Goal: Task Accomplishment & Management: Manage account settings

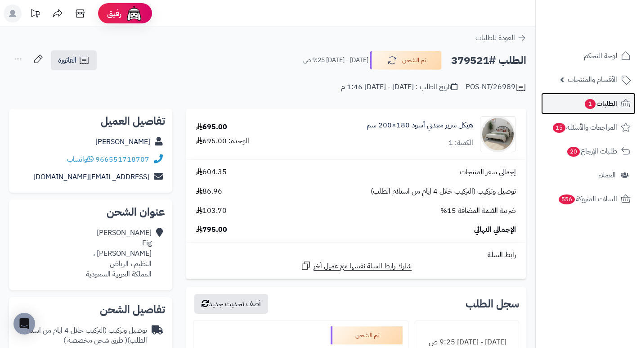
click at [607, 98] on span "الطلبات 1" at bounding box center [600, 103] width 33 height 13
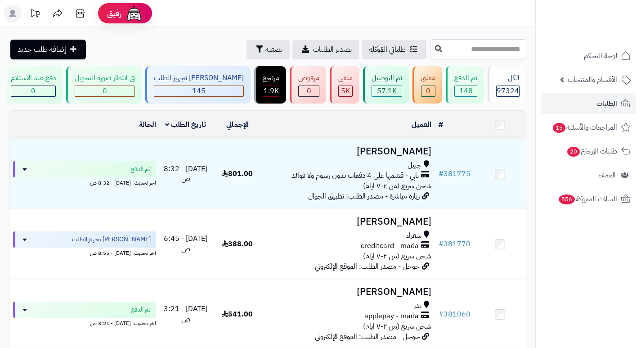
click at [506, 47] on input "text" at bounding box center [478, 49] width 96 height 20
type input "******"
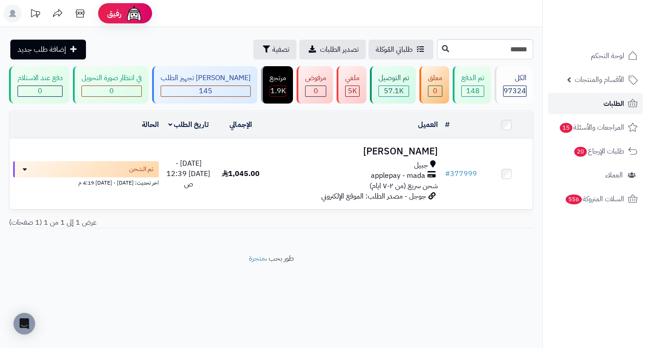
click at [613, 105] on span "الطلبات" at bounding box center [613, 103] width 21 height 13
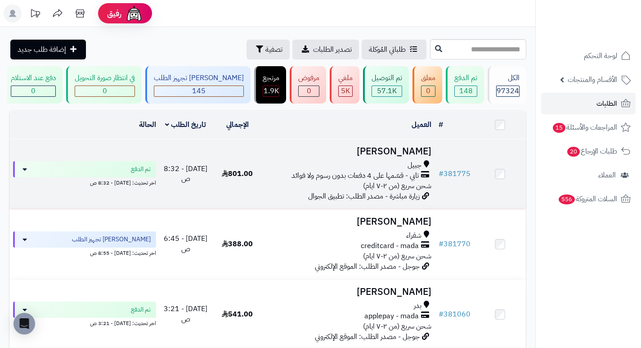
click at [395, 156] on h3 "[PERSON_NAME]" at bounding box center [349, 151] width 165 height 10
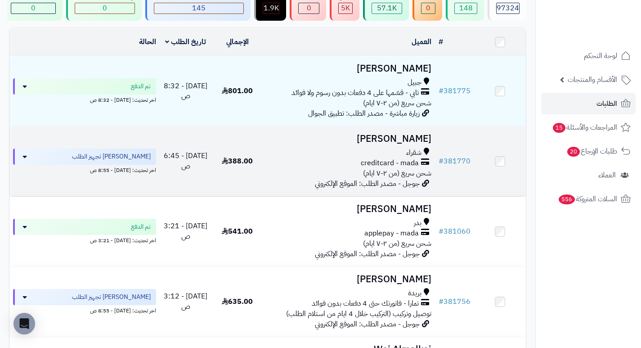
scroll to position [90, 0]
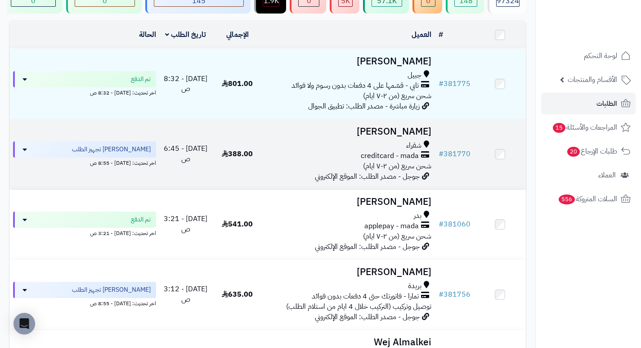
click at [417, 137] on h3 "[PERSON_NAME]" at bounding box center [349, 131] width 165 height 10
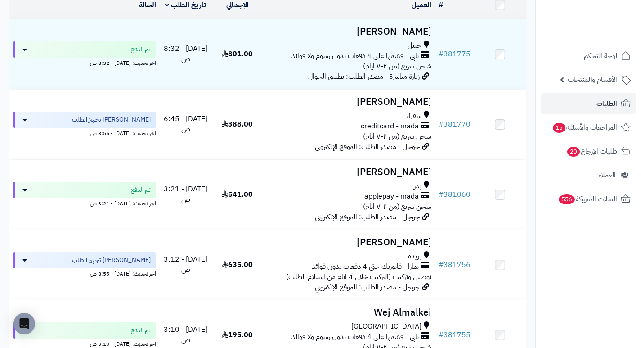
scroll to position [180, 0]
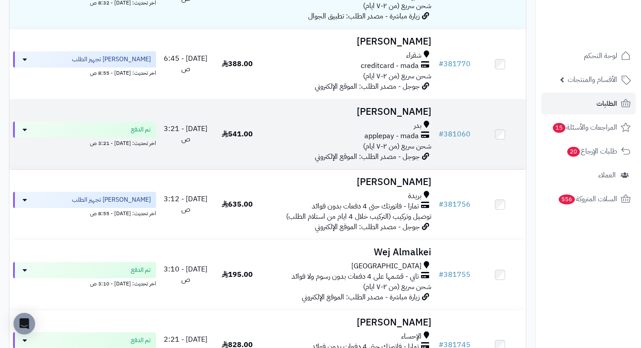
click at [422, 116] on h3 "[PERSON_NAME]" at bounding box center [349, 112] width 165 height 10
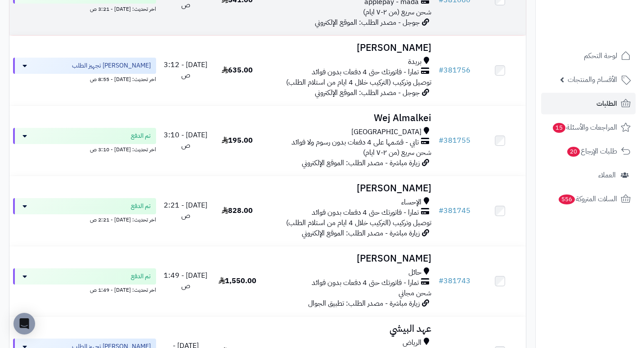
scroll to position [315, 0]
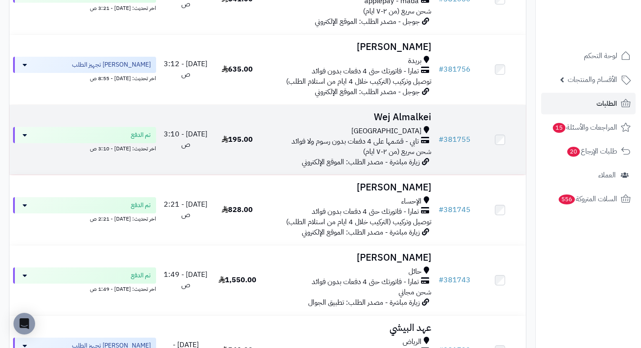
click at [417, 122] on h3 "Wej Almalkei" at bounding box center [349, 117] width 165 height 10
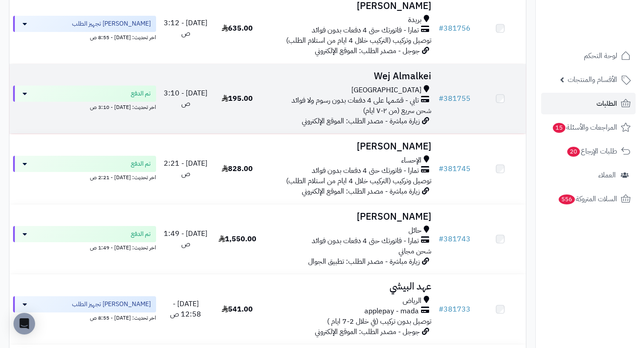
scroll to position [405, 0]
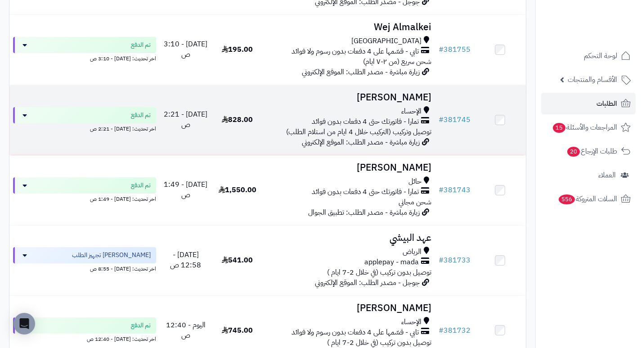
click at [414, 103] on h3 "[PERSON_NAME]" at bounding box center [349, 97] width 165 height 10
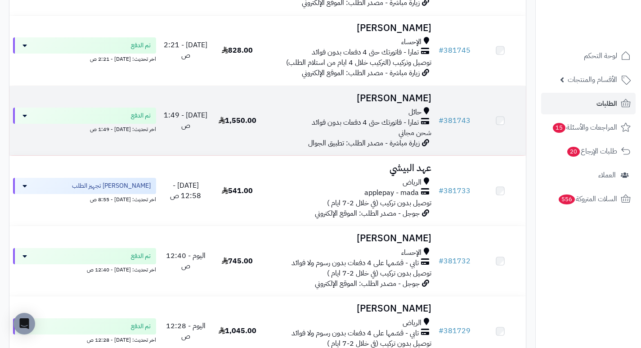
scroll to position [495, 0]
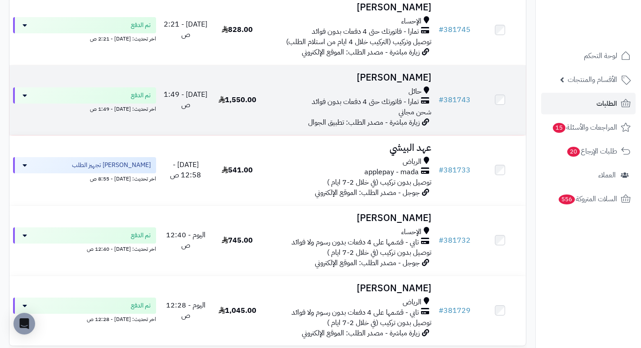
click at [406, 83] on h3 "[PERSON_NAME]" at bounding box center [349, 77] width 165 height 10
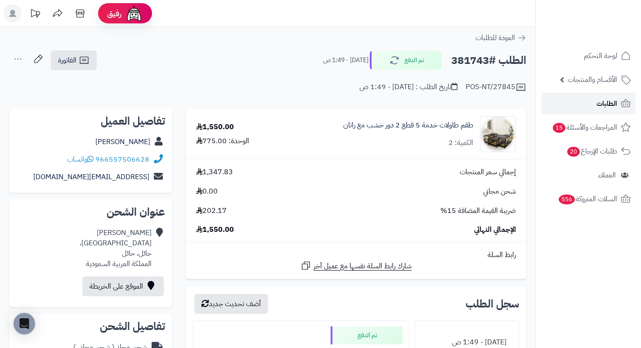
click at [612, 108] on span "الطلبات" at bounding box center [606, 103] width 21 height 13
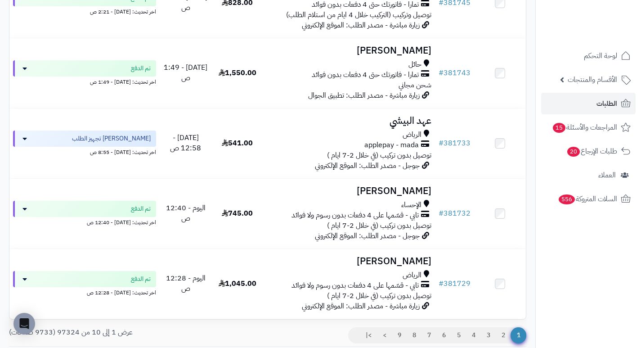
scroll to position [540, 0]
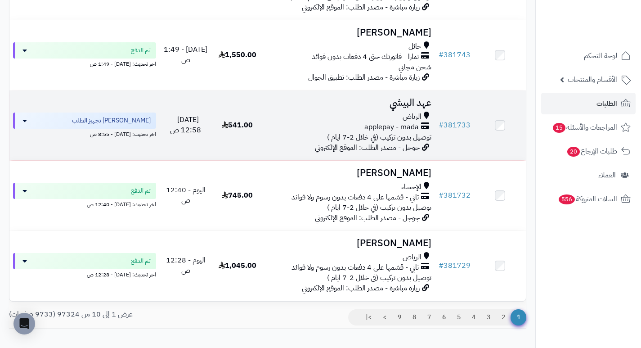
click at [417, 103] on h3 "عهد البيشي" at bounding box center [349, 103] width 165 height 10
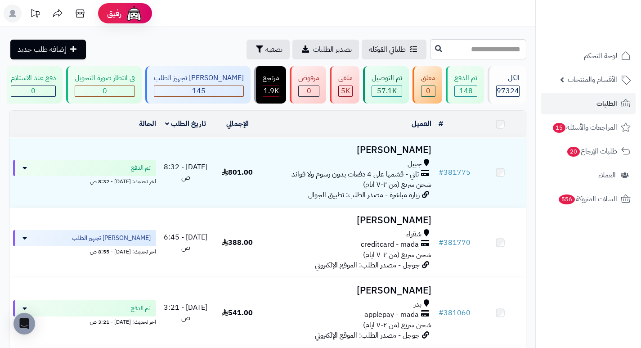
scroll to position [540, 0]
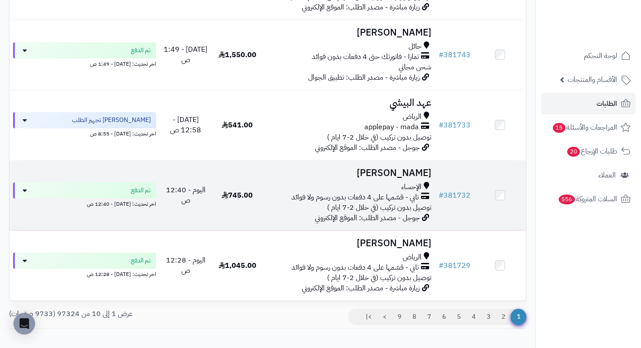
click at [402, 178] on h3 "[PERSON_NAME]" at bounding box center [349, 173] width 165 height 10
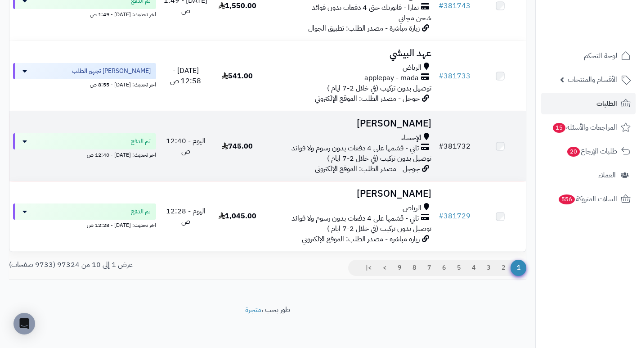
scroll to position [596, 0]
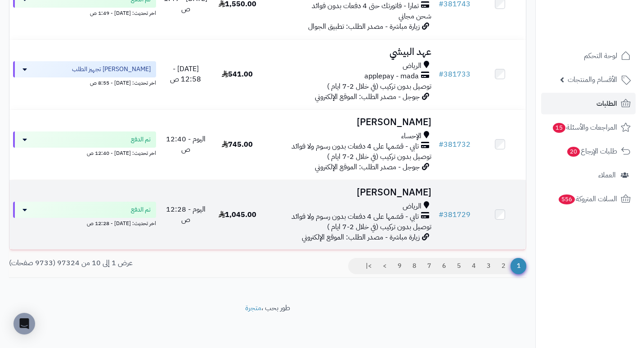
click at [427, 187] on h3 "خالد الشلوي" at bounding box center [349, 192] width 165 height 10
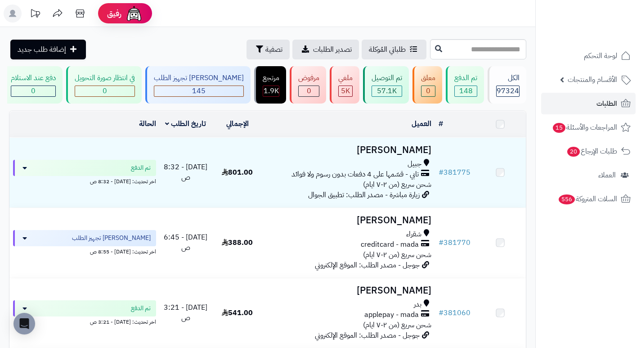
scroll to position [596, 0]
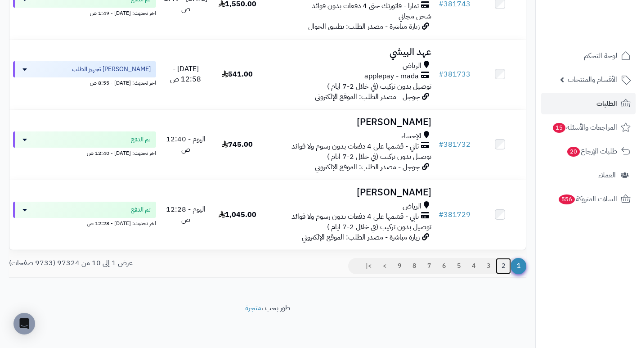
click at [504, 270] on link "2" at bounding box center [503, 266] width 15 height 16
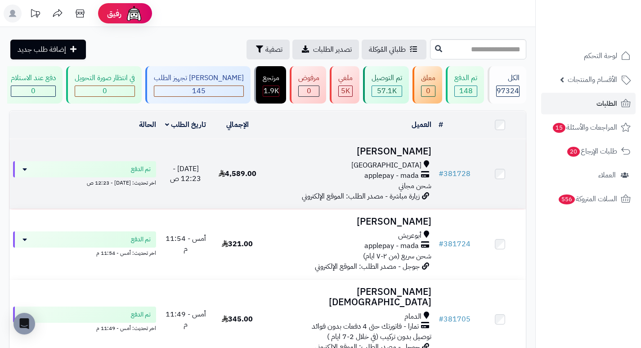
click at [409, 155] on h3 "[PERSON_NAME]" at bounding box center [349, 151] width 165 height 10
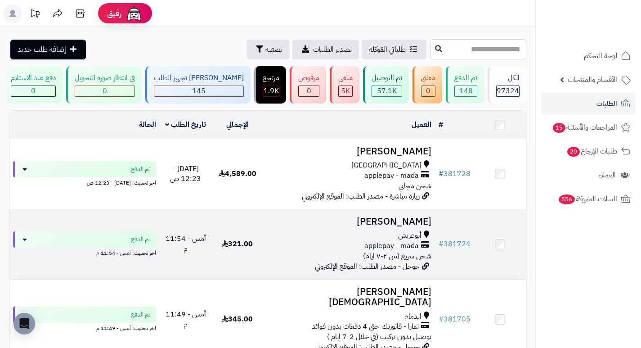
click at [431, 222] on h3 "[PERSON_NAME]" at bounding box center [349, 221] width 165 height 10
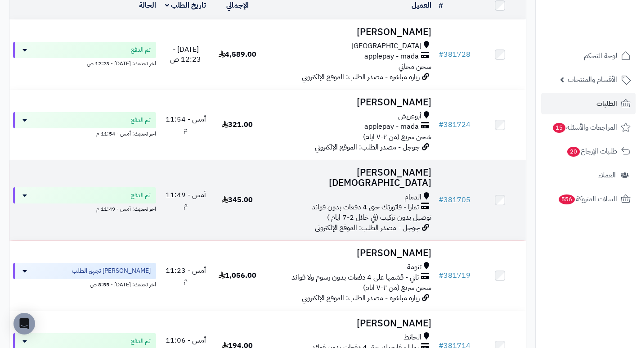
scroll to position [135, 0]
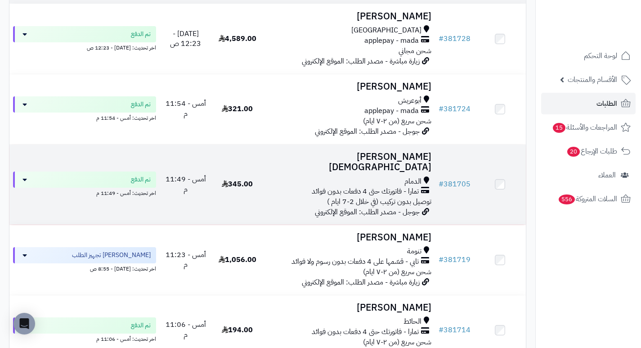
click at [417, 161] on h3 "[PERSON_NAME][DEMOGRAPHIC_DATA]" at bounding box center [349, 162] width 165 height 21
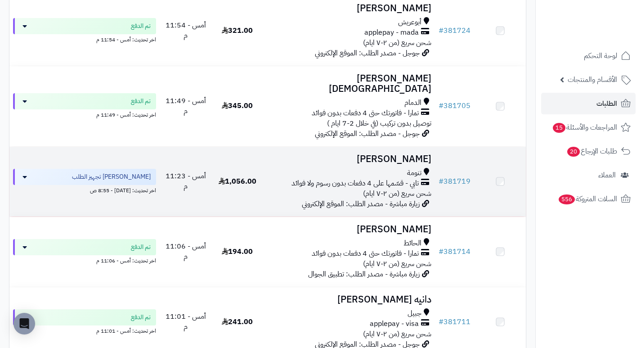
scroll to position [270, 0]
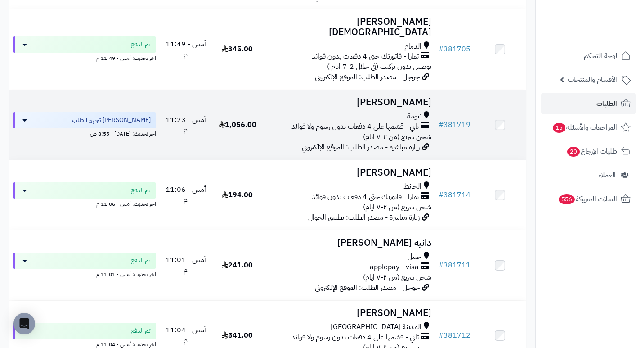
click at [423, 97] on h3 "[PERSON_NAME]" at bounding box center [349, 102] width 165 height 10
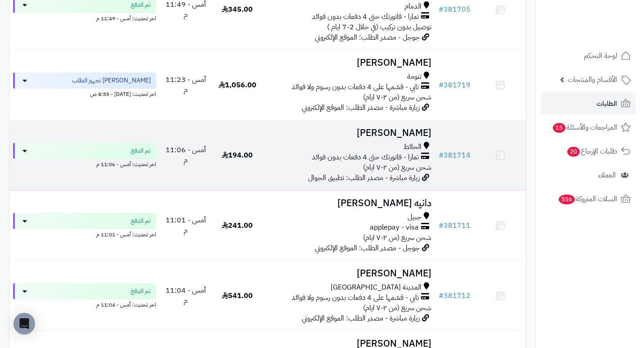
scroll to position [360, 0]
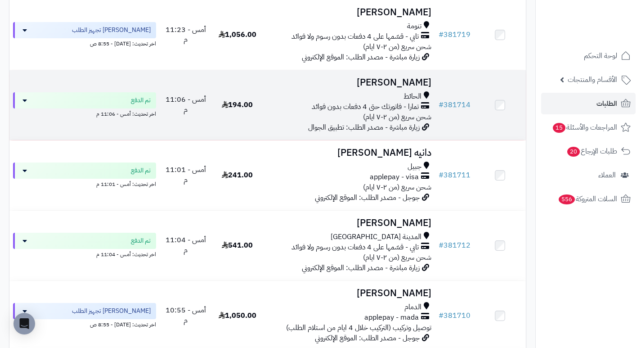
click at [409, 80] on h3 "[PERSON_NAME]" at bounding box center [349, 82] width 165 height 10
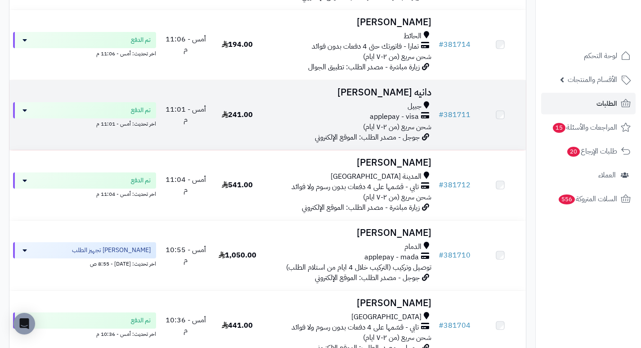
scroll to position [450, 0]
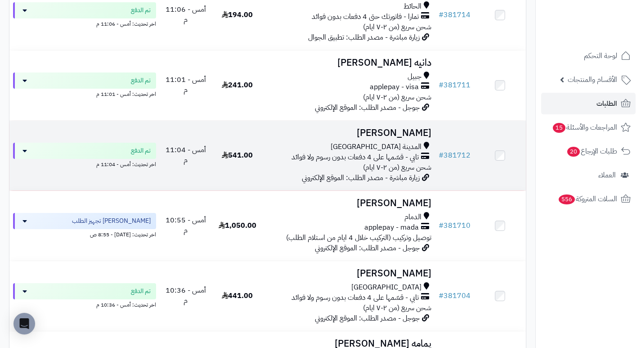
click at [411, 128] on h3 "Layan Almuzaini" at bounding box center [349, 133] width 165 height 10
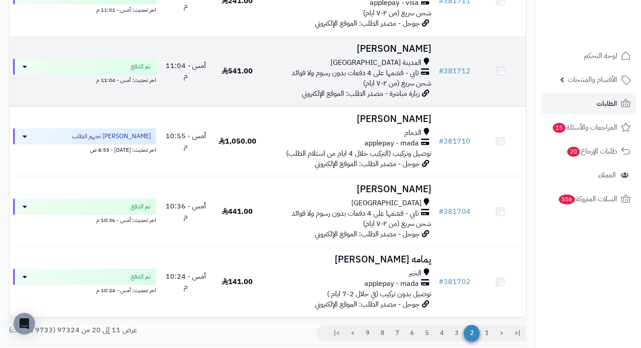
scroll to position [540, 0]
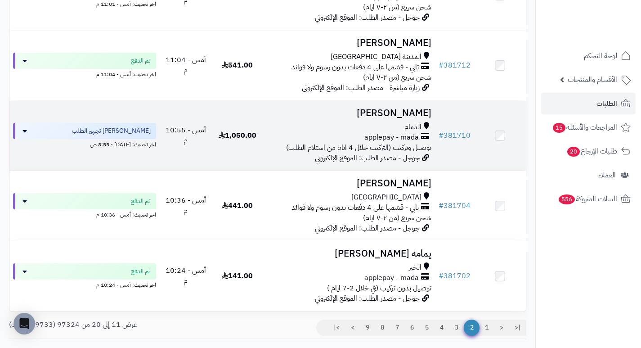
click at [419, 108] on h3 "[PERSON_NAME]" at bounding box center [349, 113] width 165 height 10
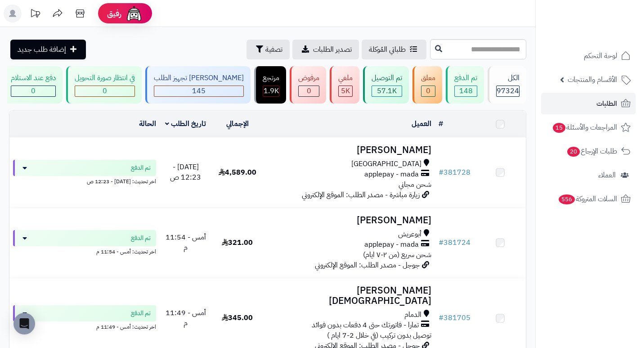
scroll to position [540, 0]
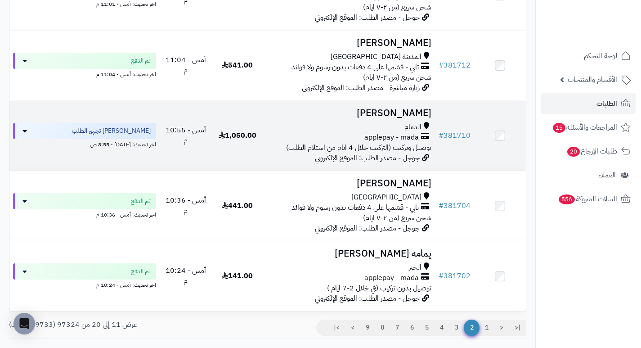
click at [433, 101] on td "ماريه الرميح الدمام applepay - mada توصيل وتركيب (التركيب خلال 4 ايام من استلام…" at bounding box center [349, 136] width 172 height 70
click at [395, 108] on h3 "[PERSON_NAME]" at bounding box center [349, 113] width 165 height 10
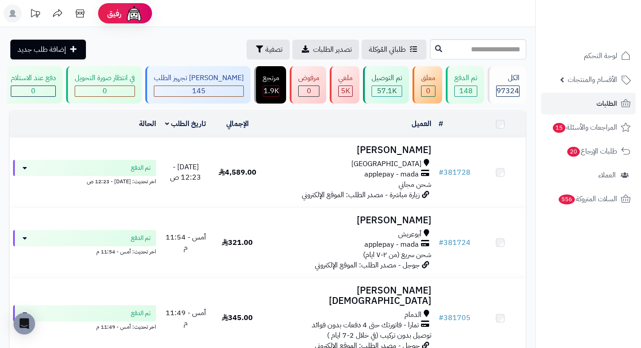
scroll to position [596, 0]
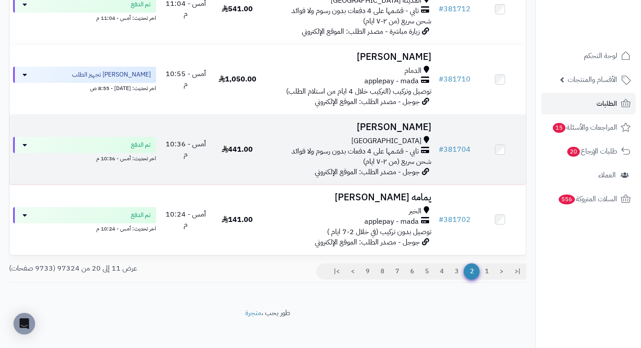
click at [403, 122] on h3 "Asma Alshareef" at bounding box center [349, 127] width 165 height 10
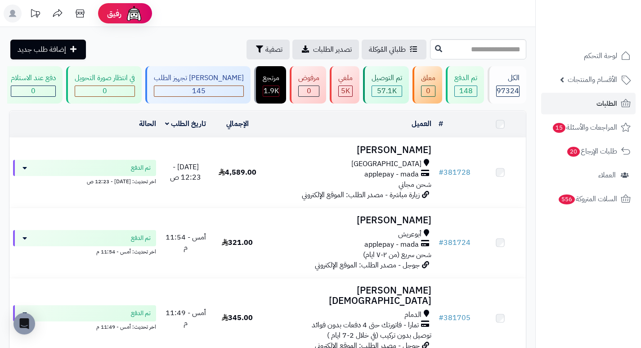
scroll to position [596, 0]
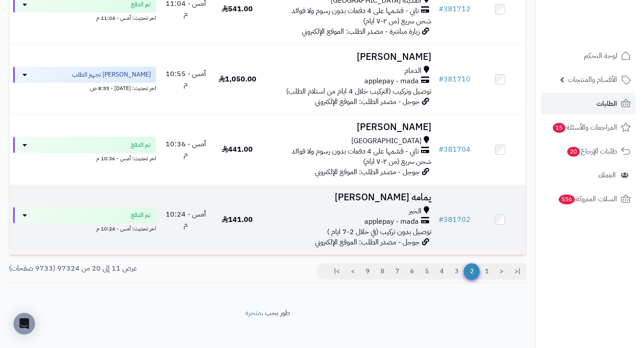
click at [421, 192] on h3 "يمامه الفاخري" at bounding box center [349, 197] width 165 height 10
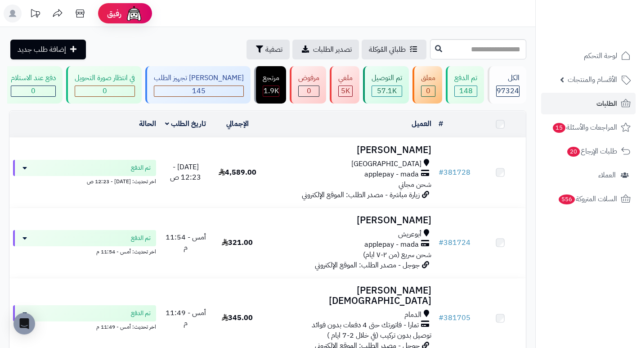
scroll to position [596, 0]
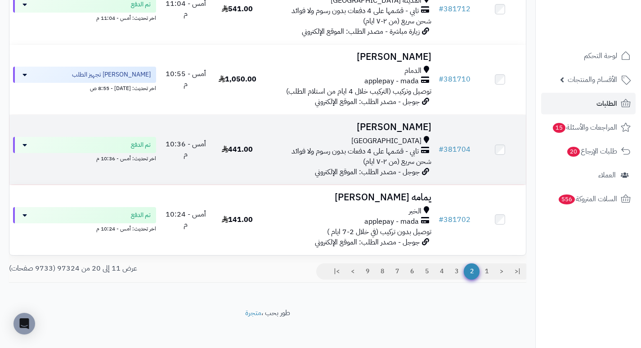
click at [403, 125] on h3 "Asma Alshareef" at bounding box center [349, 127] width 165 height 10
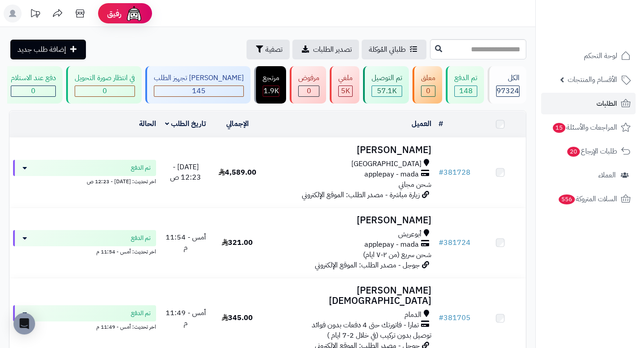
scroll to position [596, 0]
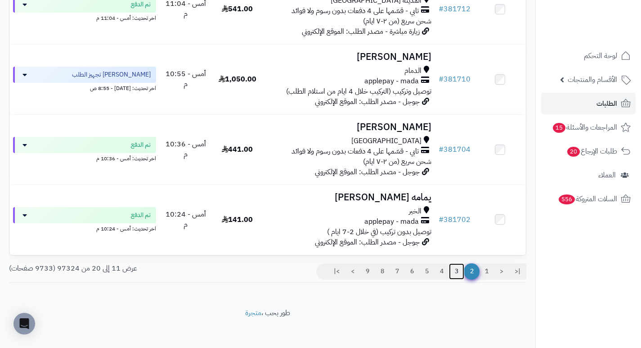
click at [456, 267] on link "3" at bounding box center [456, 271] width 15 height 16
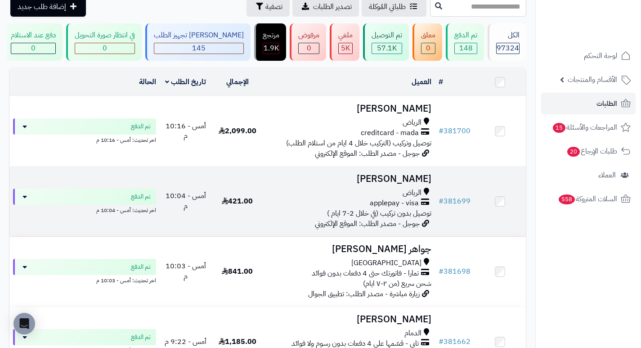
scroll to position [45, 0]
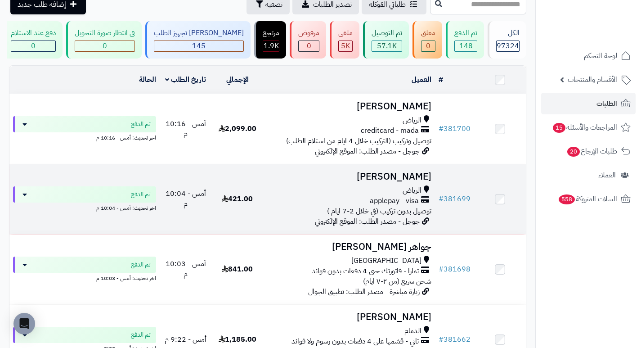
click at [403, 179] on h3 "[PERSON_NAME]" at bounding box center [349, 176] width 165 height 10
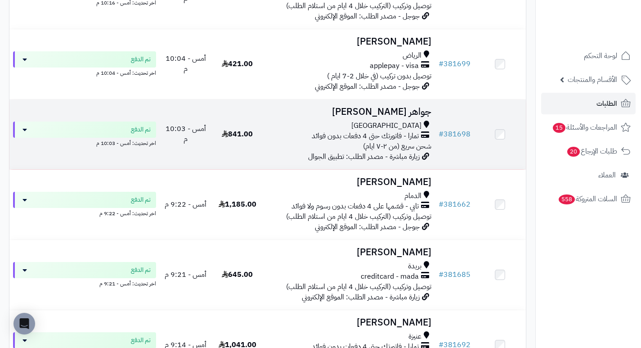
scroll to position [225, 0]
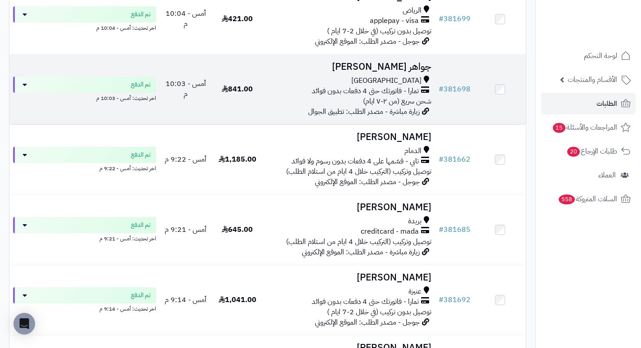
click at [413, 72] on h3 "جواهر [PERSON_NAME]" at bounding box center [349, 67] width 165 height 10
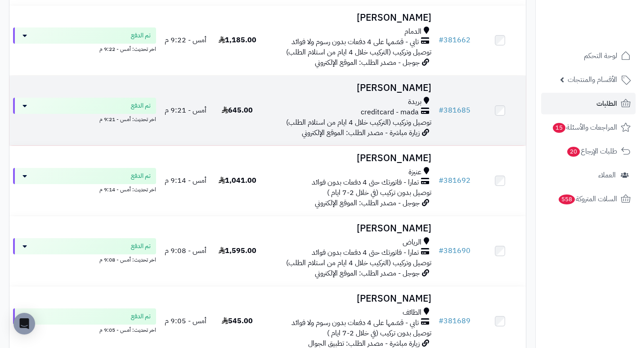
scroll to position [360, 0]
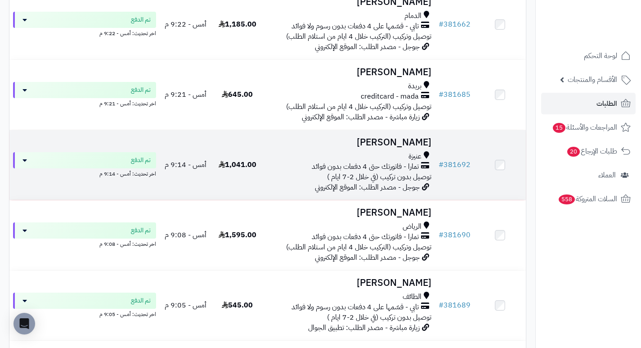
click at [411, 144] on h3 "Hind Alharbi" at bounding box center [349, 142] width 165 height 10
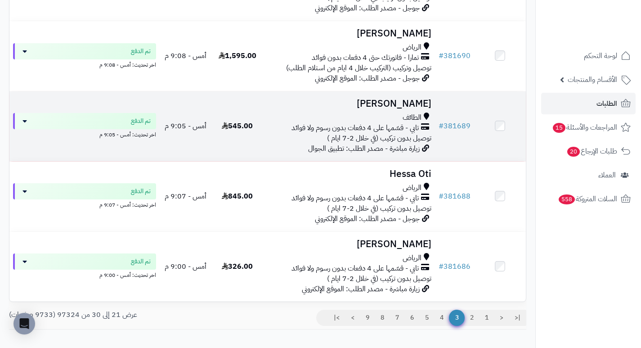
scroll to position [540, 0]
click at [420, 108] on h3 "فاطمه العصيمي" at bounding box center [349, 103] width 165 height 10
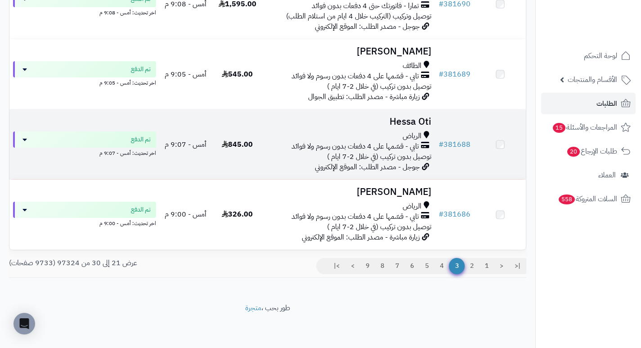
scroll to position [596, 0]
click at [402, 117] on h3 "Hessa Oti" at bounding box center [349, 122] width 165 height 10
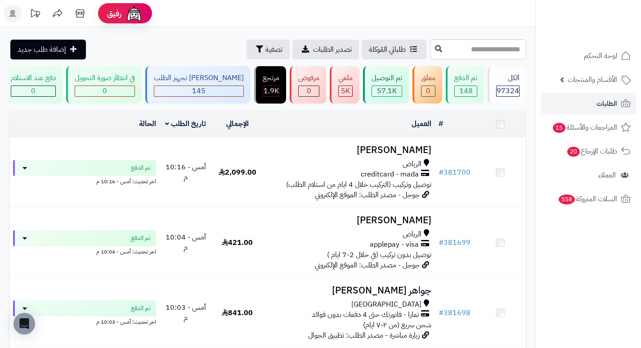
scroll to position [596, 0]
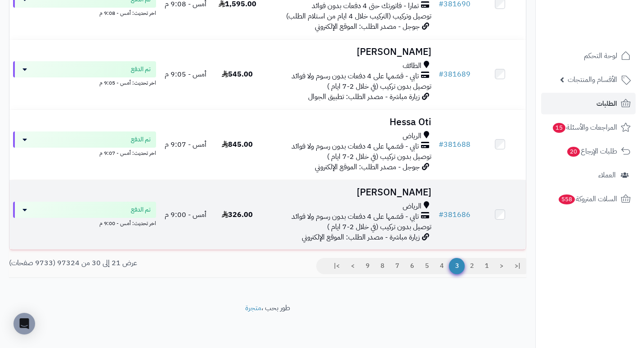
click at [413, 194] on h3 "[PERSON_NAME]" at bounding box center [349, 192] width 165 height 10
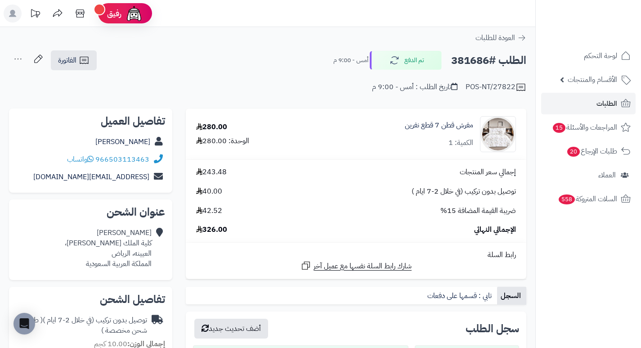
drag, startPoint x: 276, startPoint y: 62, endPoint x: 242, endPoint y: 67, distance: 34.6
click at [242, 67] on div "الطلب #381686 تم الدفع أمس - 9:00 م الفاتورة طباعة الفاتورة إرسال الفاتورة إلى …" at bounding box center [267, 60] width 517 height 21
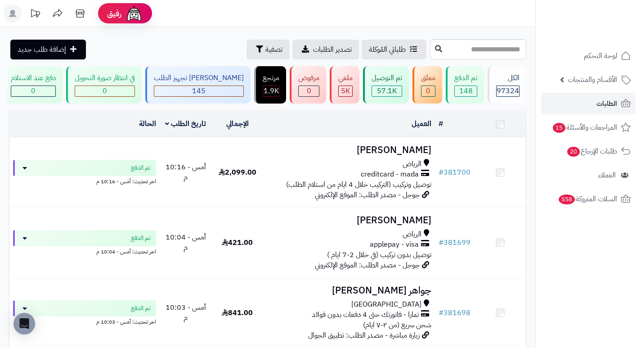
scroll to position [596, 0]
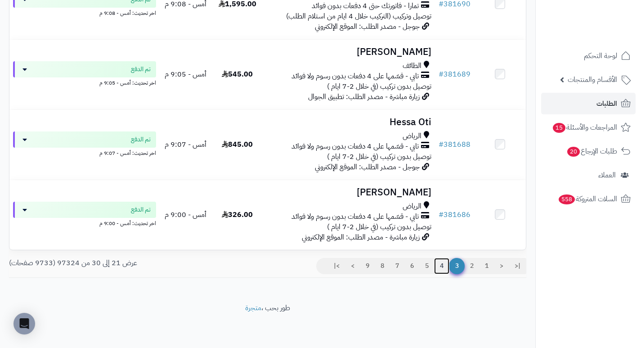
click at [440, 267] on link "4" at bounding box center [441, 266] width 15 height 16
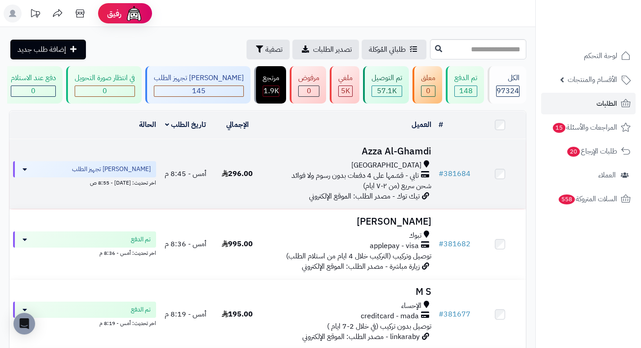
click at [394, 156] on h3 "Azza Al-Ghamdi" at bounding box center [349, 151] width 165 height 10
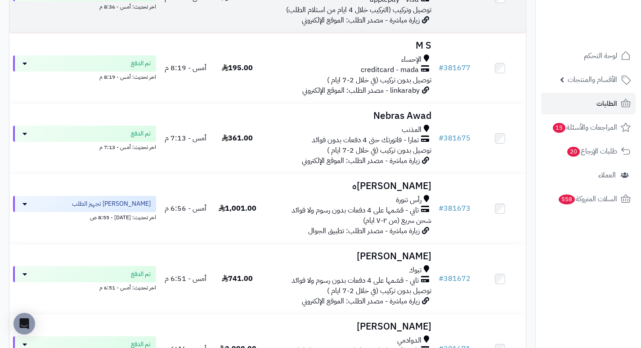
scroll to position [270, 0]
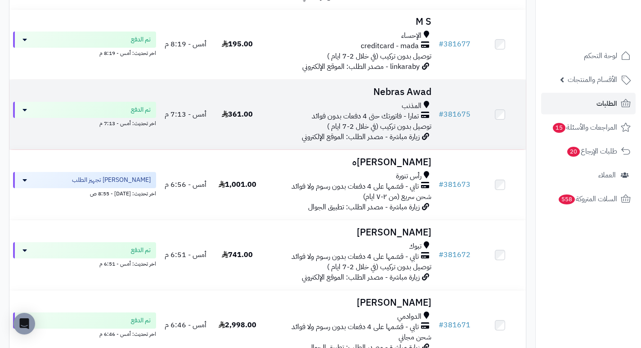
click at [390, 96] on h3 "Nebras Awad" at bounding box center [349, 92] width 165 height 10
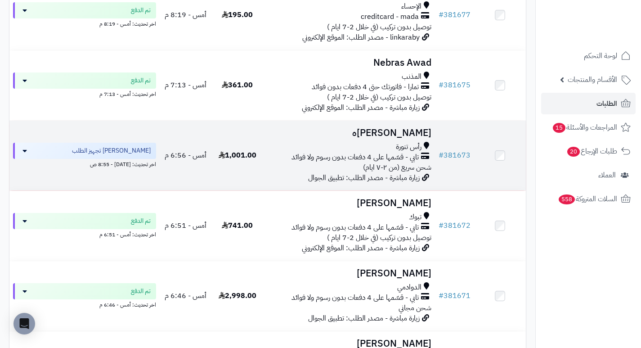
scroll to position [315, 0]
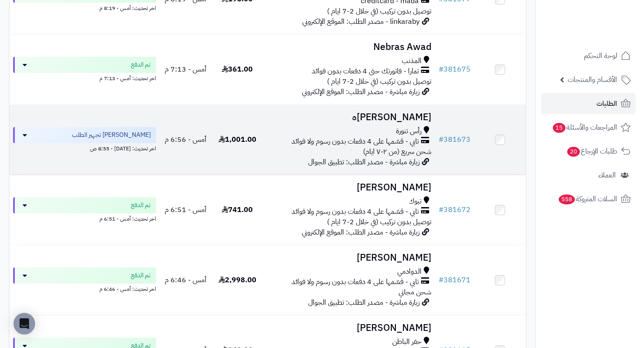
click at [403, 122] on h3 "[PERSON_NAME]ه" at bounding box center [349, 117] width 165 height 10
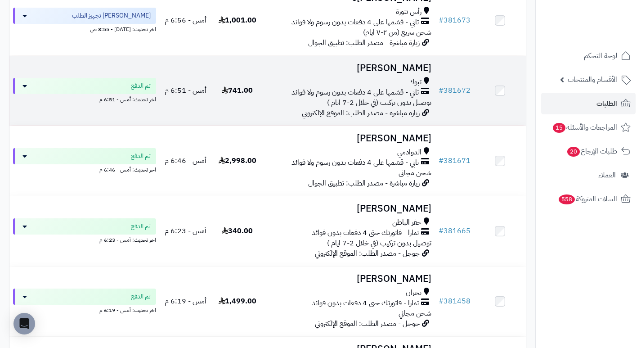
scroll to position [450, 0]
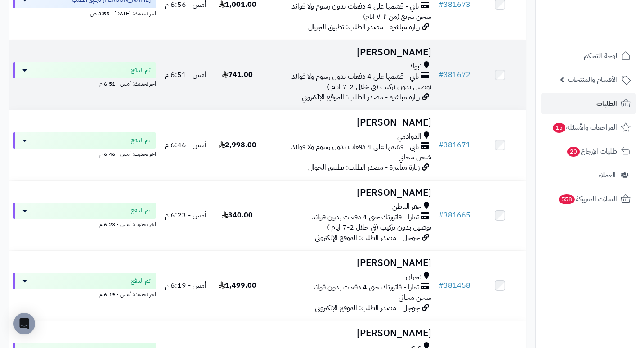
click at [399, 58] on h3 "[PERSON_NAME]" at bounding box center [349, 52] width 165 height 10
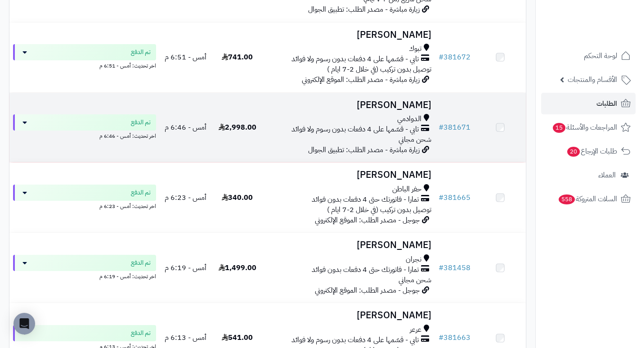
scroll to position [495, 0]
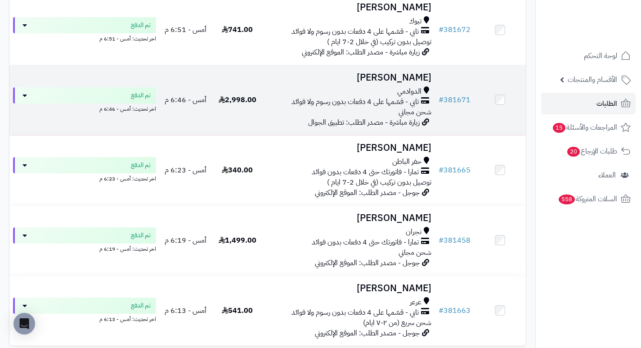
click at [414, 83] on h3 "عبير الثبيتي" at bounding box center [349, 77] width 165 height 10
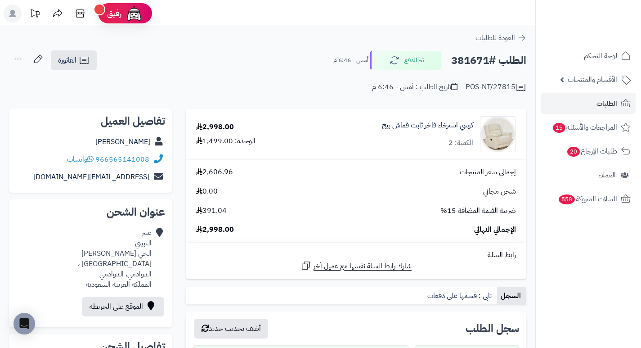
drag, startPoint x: 266, startPoint y: 78, endPoint x: 272, endPoint y: 63, distance: 16.4
click at [272, 63] on div "الطلب #381671 تم الدفع أمس - 6:46 م الفاتورة طباعة الفاتورة إرسال الفاتورة إلى …" at bounding box center [267, 60] width 517 height 21
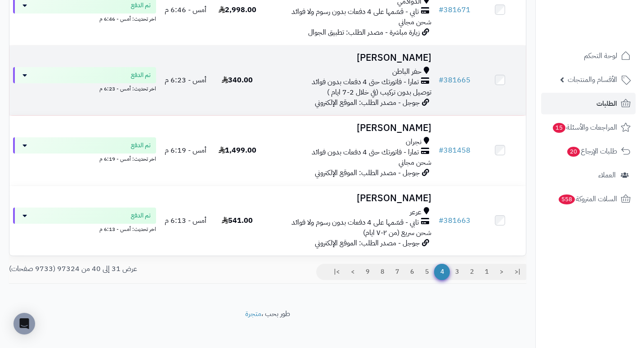
scroll to position [596, 0]
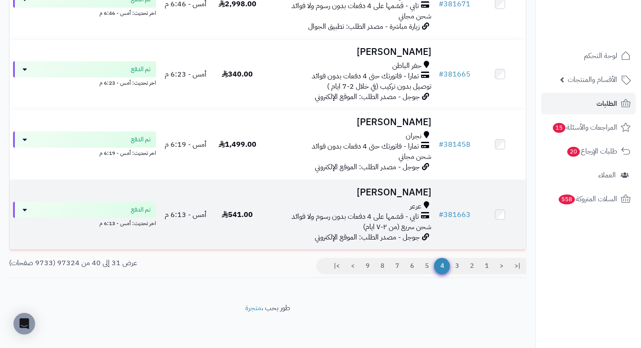
click at [420, 192] on h3 "[PERSON_NAME]" at bounding box center [349, 192] width 165 height 10
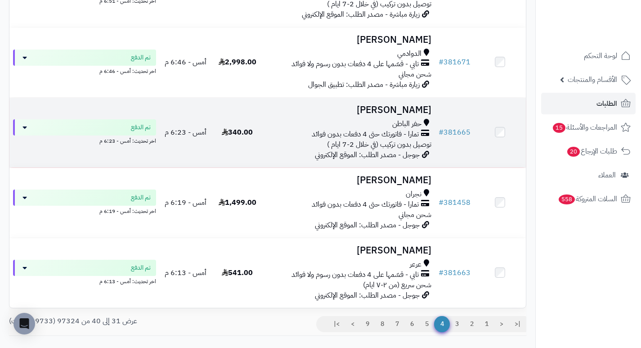
scroll to position [461, 0]
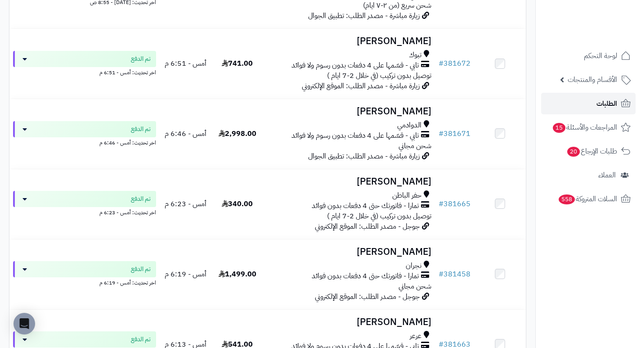
click at [595, 104] on link "الطلبات" at bounding box center [588, 104] width 94 height 22
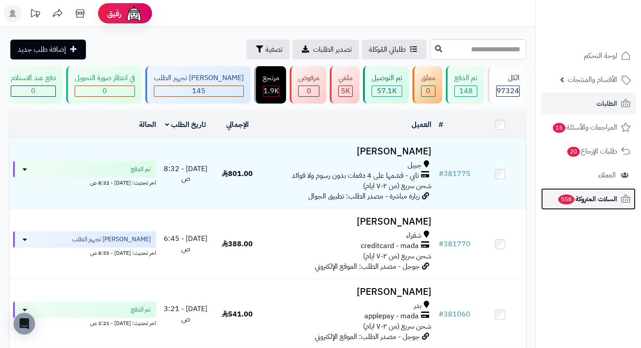
click at [589, 205] on span "السلات المتروكة 558" at bounding box center [587, 198] width 60 height 13
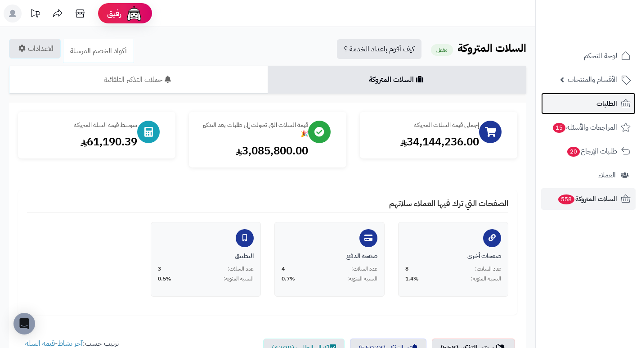
click at [591, 102] on link "الطلبات" at bounding box center [588, 104] width 94 height 22
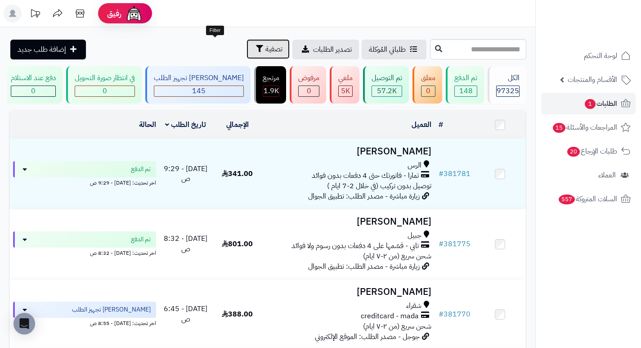
click at [265, 54] on span "تصفية" at bounding box center [273, 49] width 17 height 11
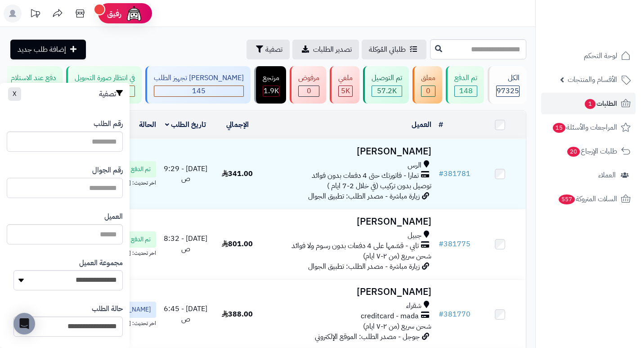
paste input "*********"
type input "*********"
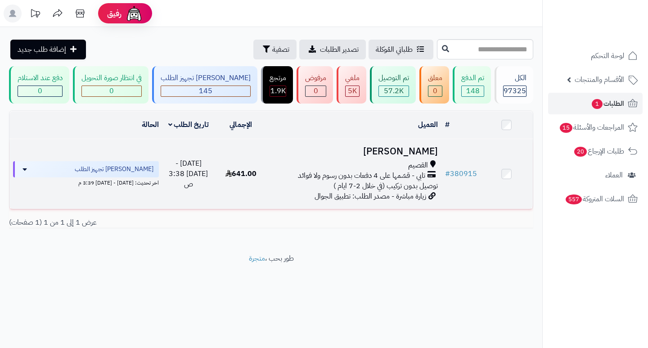
click at [412, 156] on h3 "ناصر الحربي" at bounding box center [353, 151] width 167 height 10
click at [414, 156] on h3 "ناصر الحربي" at bounding box center [353, 151] width 167 height 10
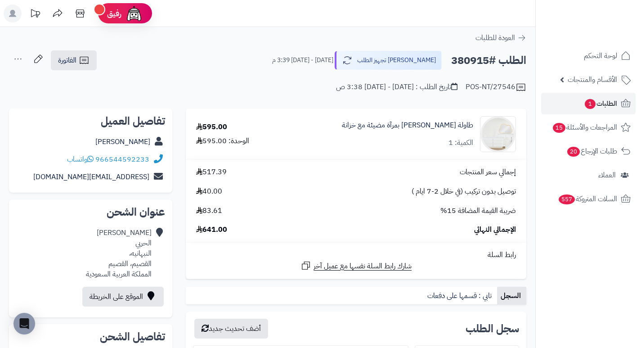
click at [468, 62] on h2 "الطلب #380915" at bounding box center [488, 60] width 75 height 18
click at [261, 58] on div "الطلب #380915 جاري تجهيز الطلب الخميس - ٢ أكتوبر ٢٠٢٥ - 3:39 م الفاتورة طباعة ا…" at bounding box center [267, 60] width 517 height 21
click at [600, 99] on span "الطلبات 1" at bounding box center [600, 103] width 33 height 13
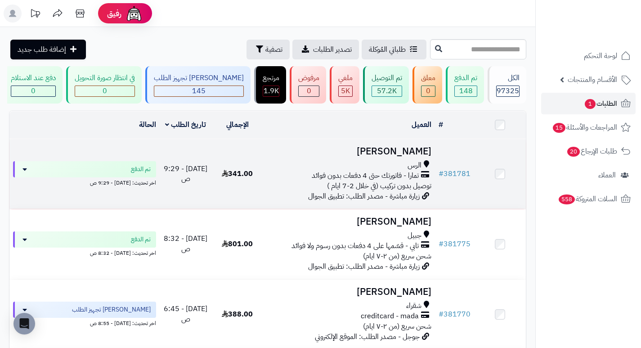
click at [394, 156] on h3 "[PERSON_NAME]" at bounding box center [349, 151] width 165 height 10
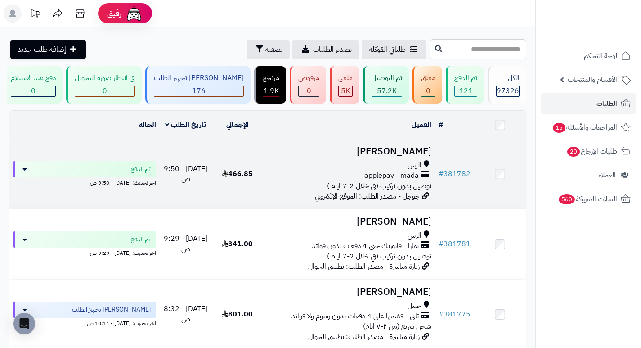
click at [386, 156] on h3 "Maryam Alkhudir" at bounding box center [349, 151] width 165 height 10
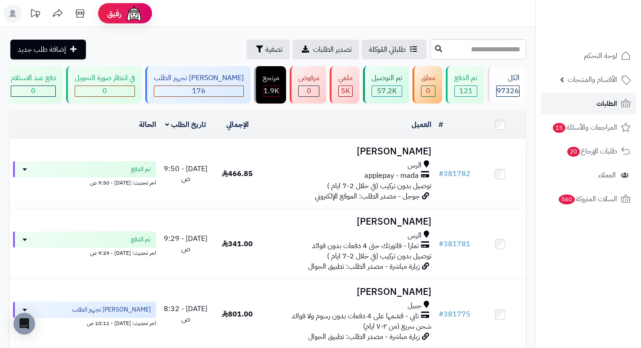
click at [609, 105] on span "الطلبات" at bounding box center [606, 103] width 21 height 13
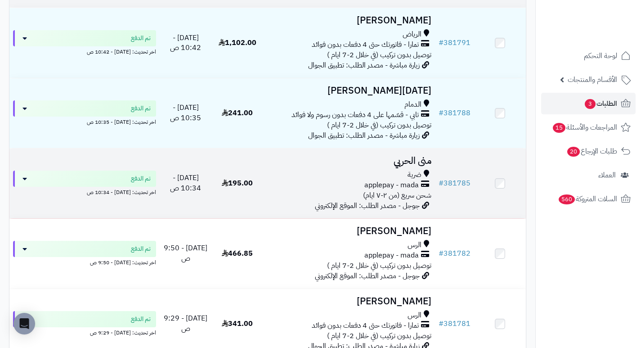
scroll to position [135, 0]
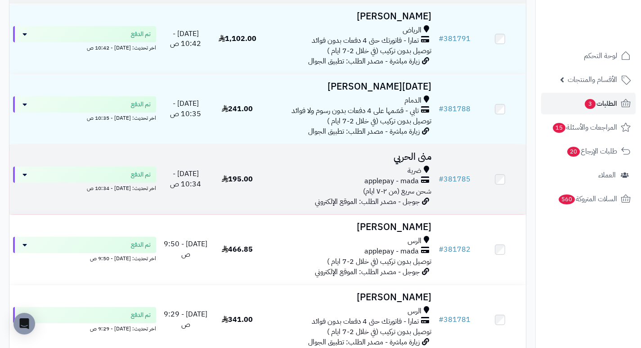
click at [414, 162] on h3 "منى الحربي" at bounding box center [349, 157] width 165 height 10
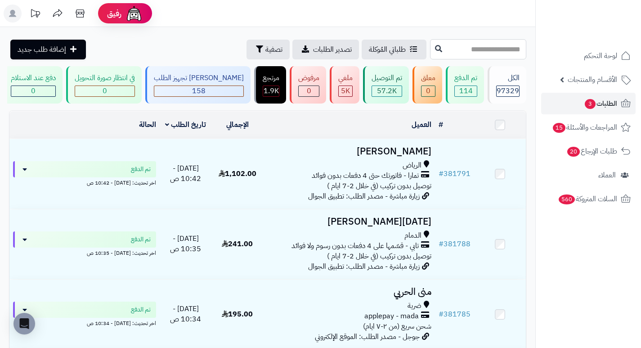
paste input "******"
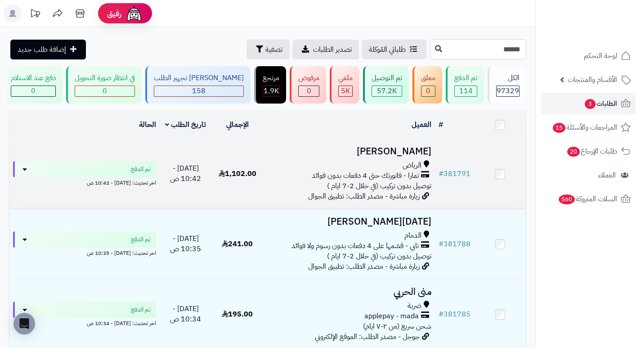
type input "******"
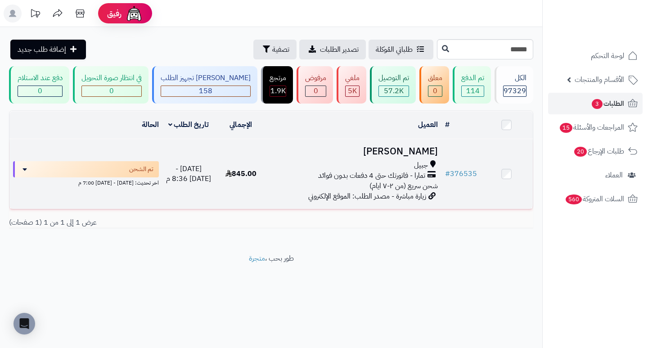
click at [413, 156] on h3 "Faiza Alharthi" at bounding box center [353, 151] width 167 height 10
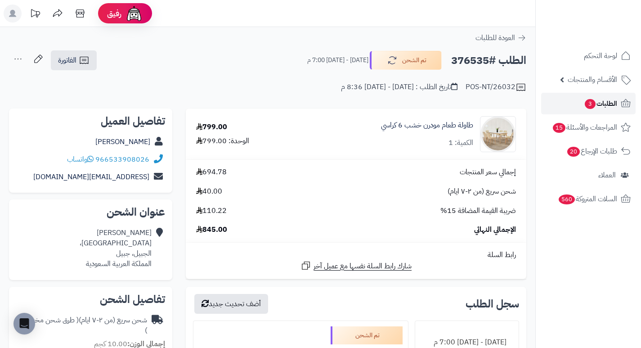
click at [602, 107] on span "الطلبات 3" at bounding box center [600, 103] width 33 height 13
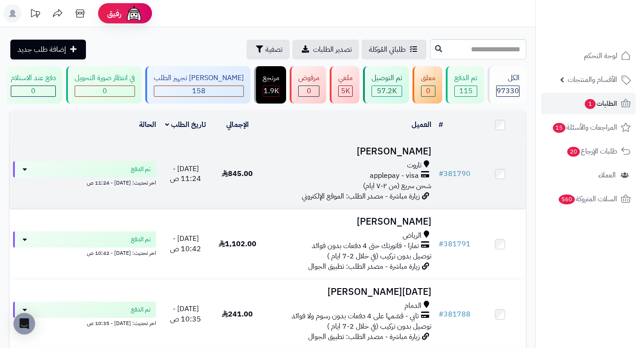
click at [426, 156] on h3 "[PERSON_NAME]" at bounding box center [349, 151] width 165 height 10
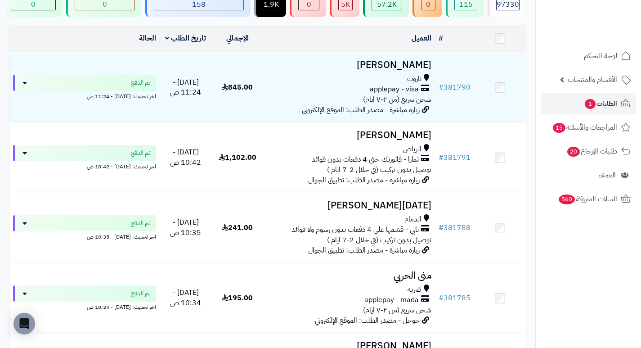
scroll to position [90, 0]
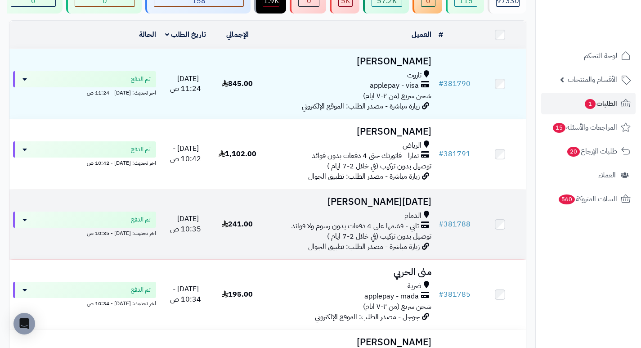
click at [402, 207] on h3 "[DATE][PERSON_NAME]" at bounding box center [349, 202] width 165 height 10
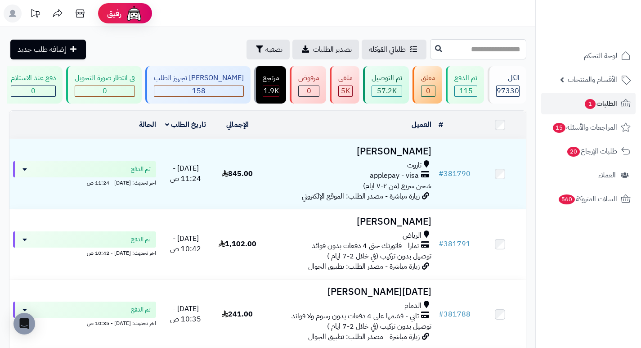
paste input "******"
type input "******"
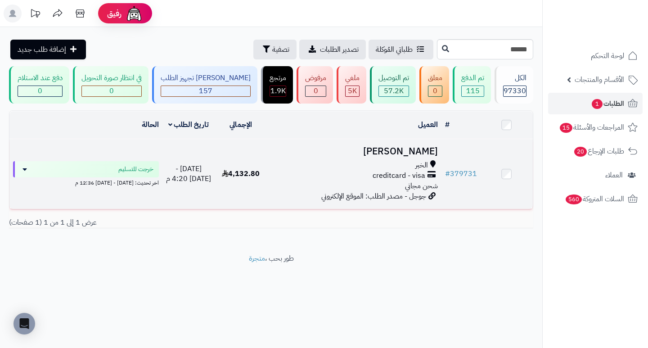
click at [399, 156] on h3 "[PERSON_NAME]" at bounding box center [353, 151] width 167 height 10
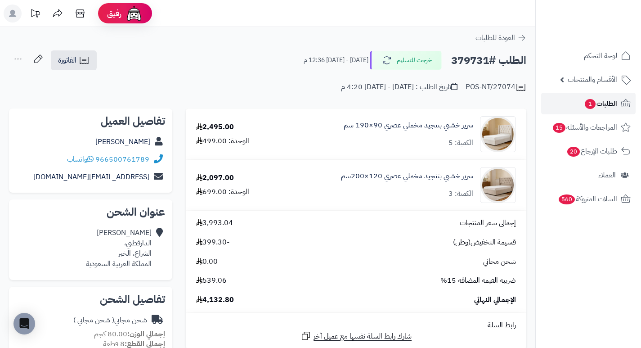
click at [606, 107] on span "الطلبات 1" at bounding box center [600, 103] width 33 height 13
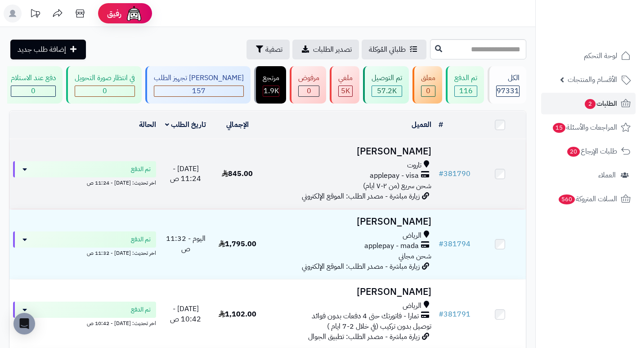
click at [414, 156] on h3 "زكريا الحمود" at bounding box center [349, 151] width 165 height 10
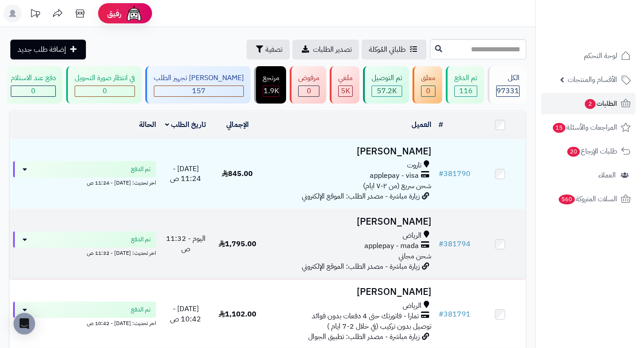
click at [403, 227] on h3 "[PERSON_NAME]" at bounding box center [349, 221] width 165 height 10
